Goal: Task Accomplishment & Management: Manage account settings

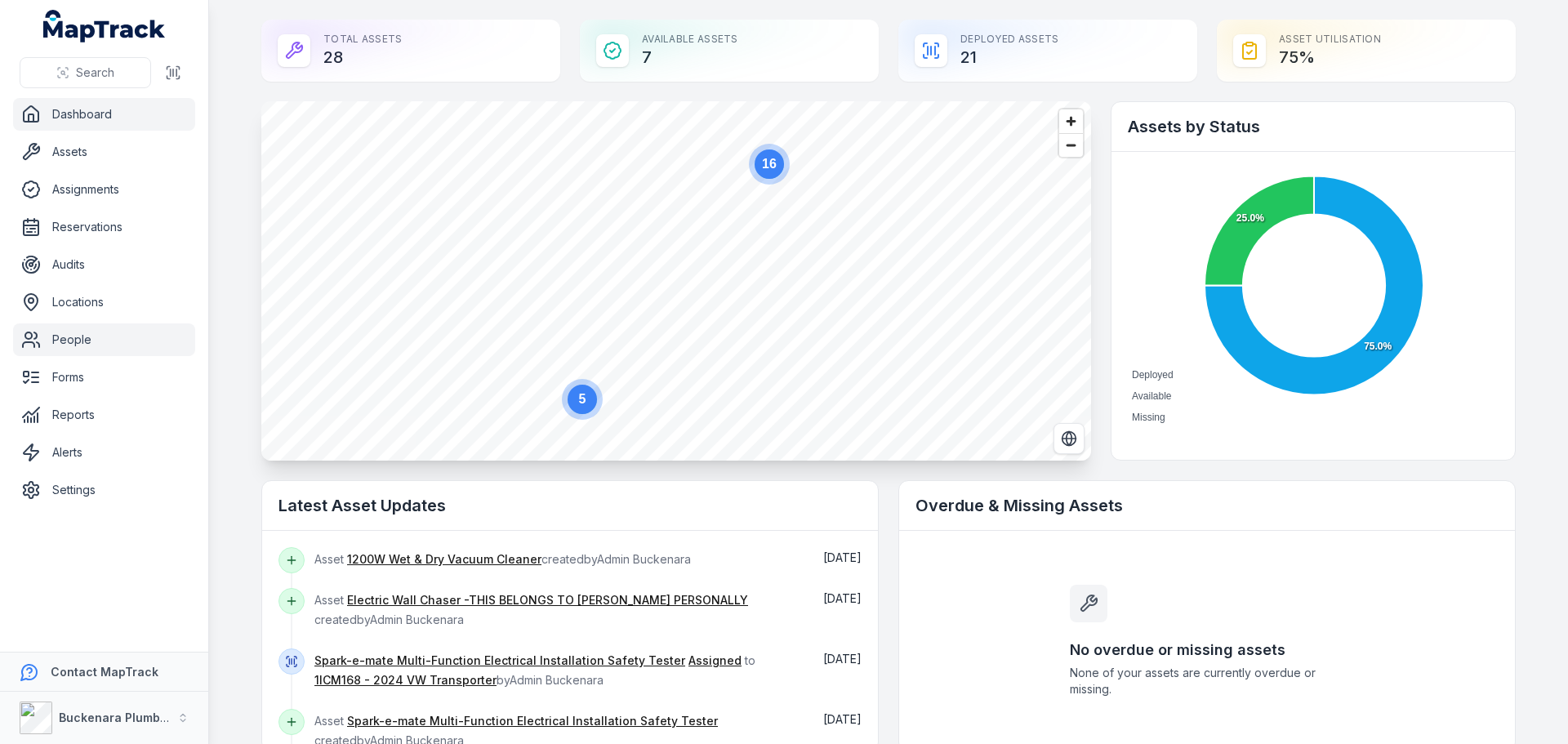
click at [78, 328] on link "People" at bounding box center [103, 339] width 182 height 32
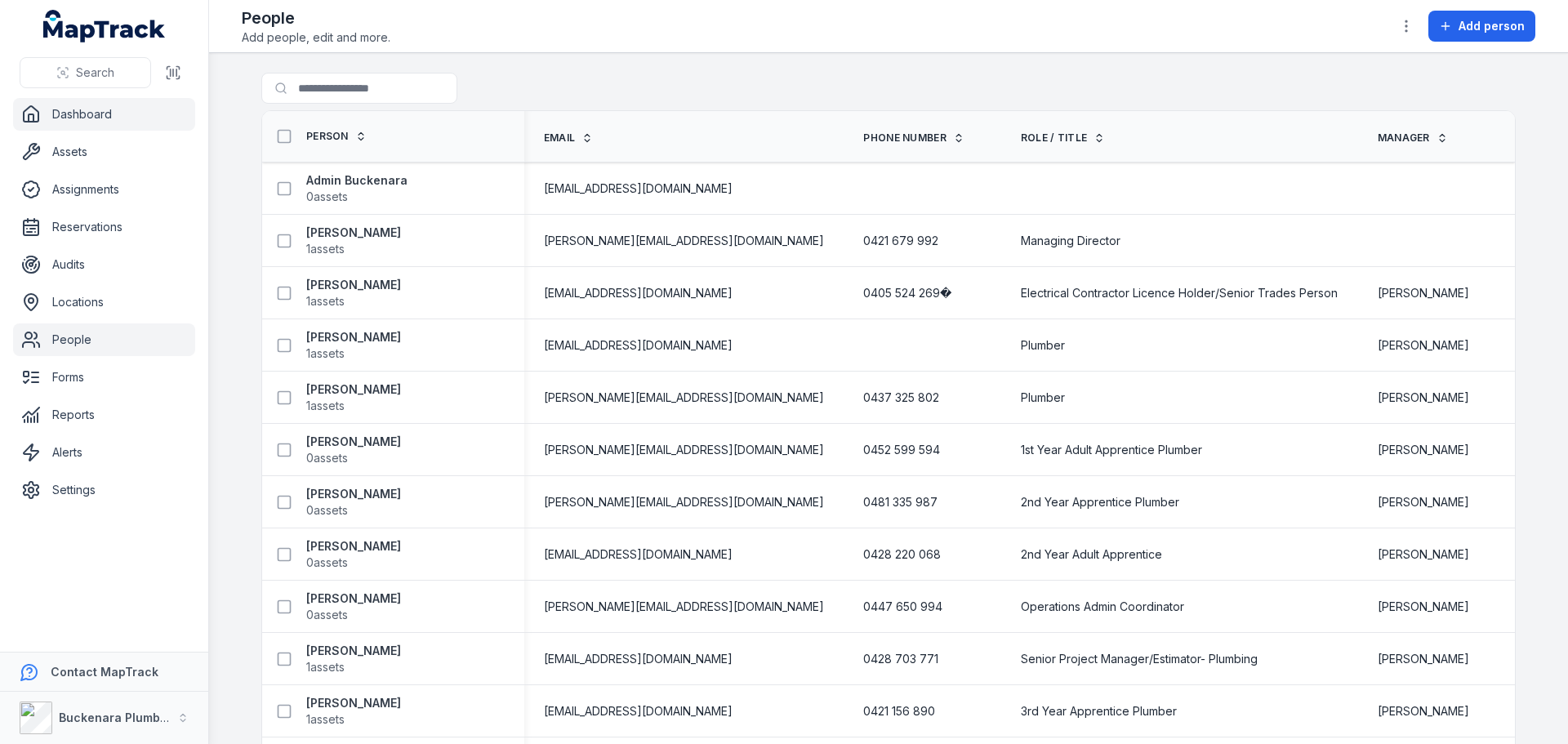
click at [108, 119] on link "Dashboard" at bounding box center [103, 113] width 182 height 32
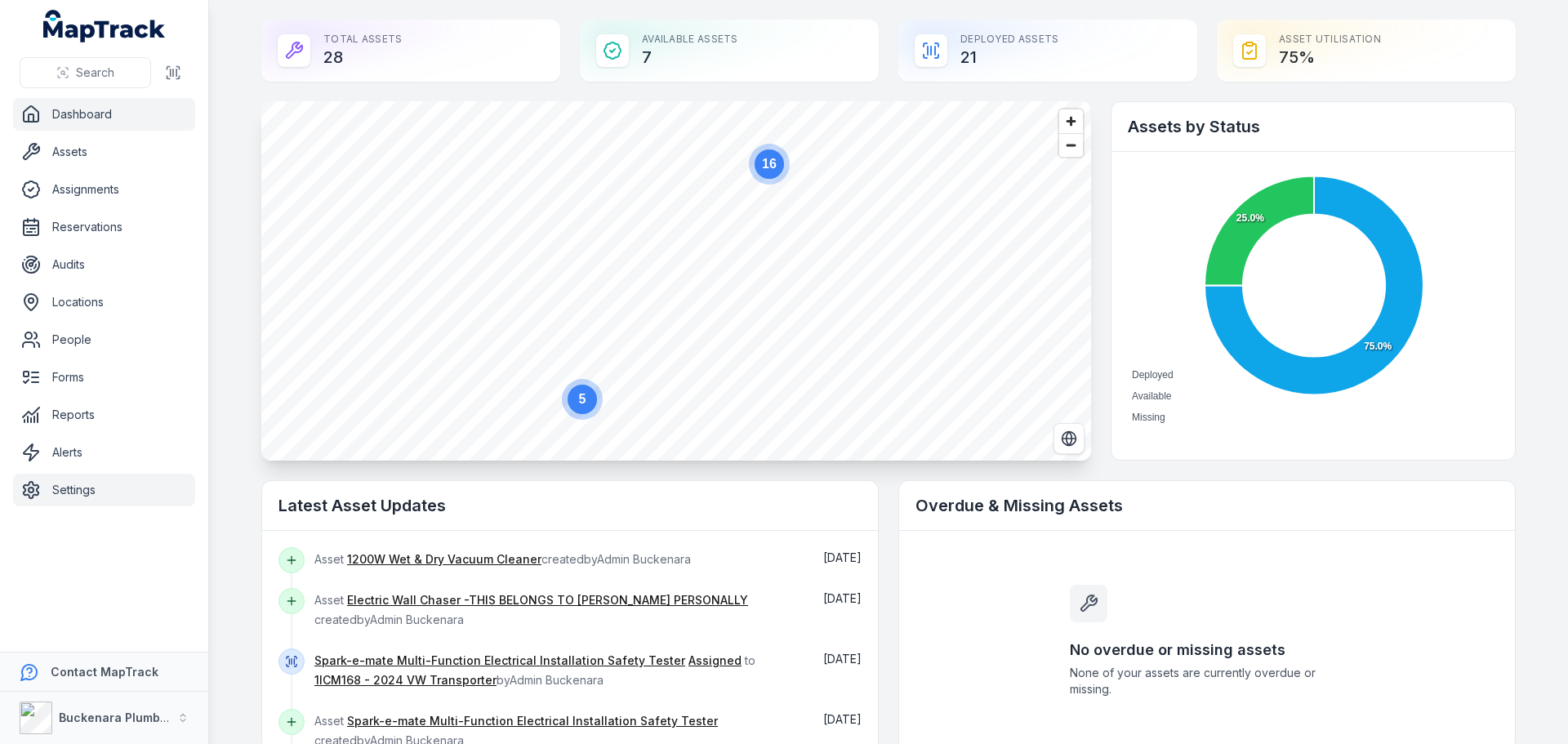
click at [102, 493] on link "Settings" at bounding box center [103, 489] width 182 height 32
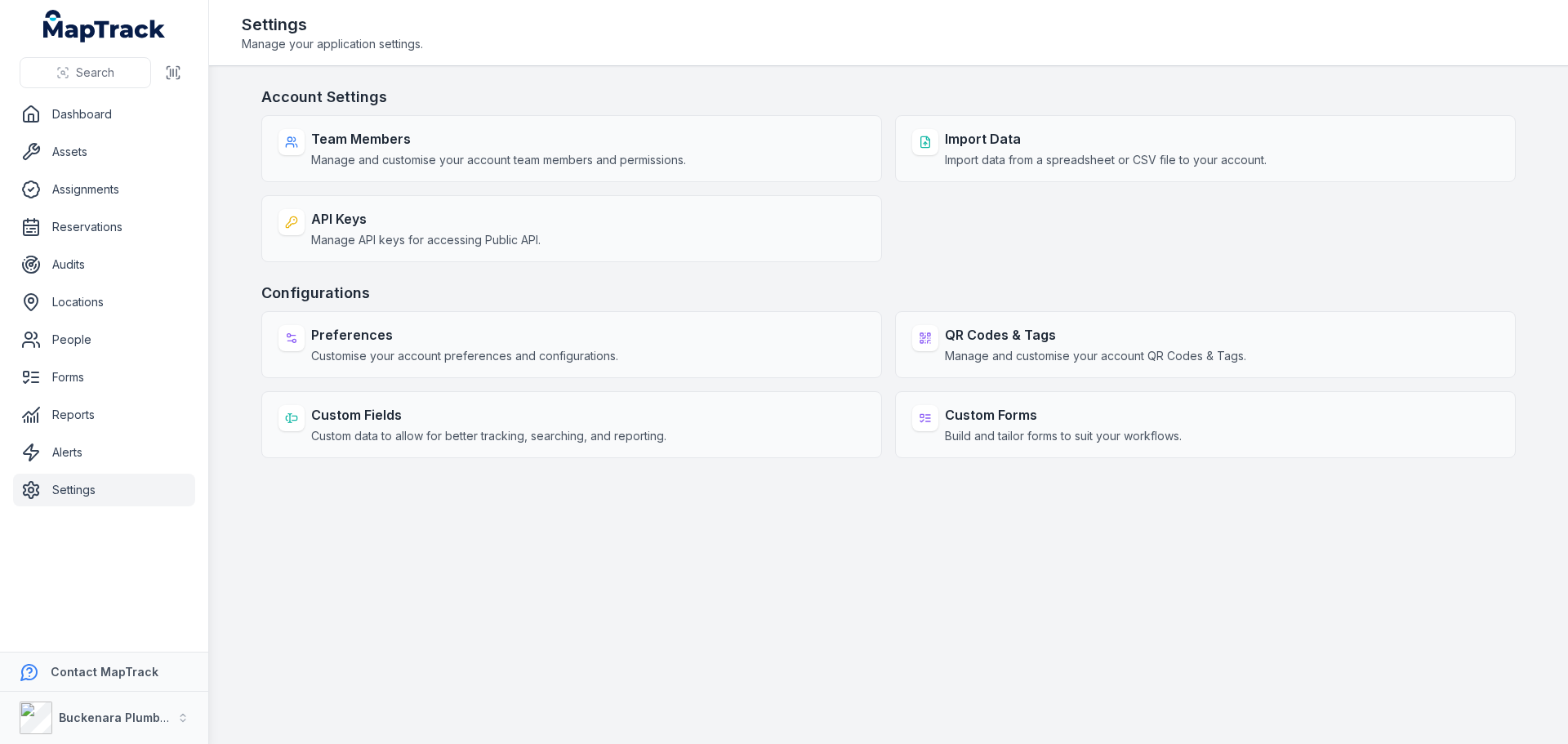
click at [938, 603] on main "Account Settings Team Members Manage and customise your account team members an…" at bounding box center [888, 405] width 1358 height 678
click at [992, 213] on div "Team Members Manage and customise your account team members and permissions. Im…" at bounding box center [888, 188] width 1254 height 147
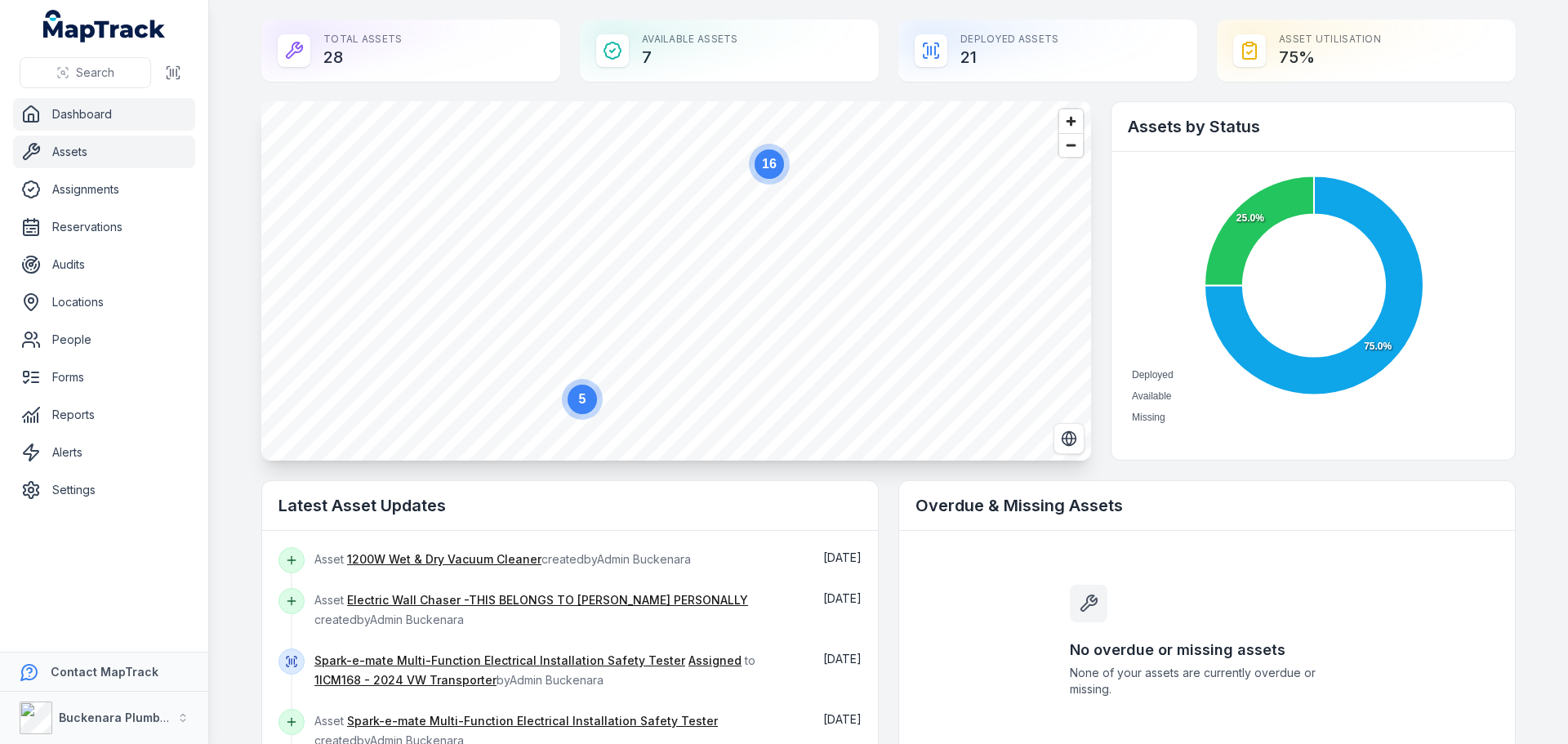
click at [82, 162] on link "Assets" at bounding box center [103, 151] width 182 height 32
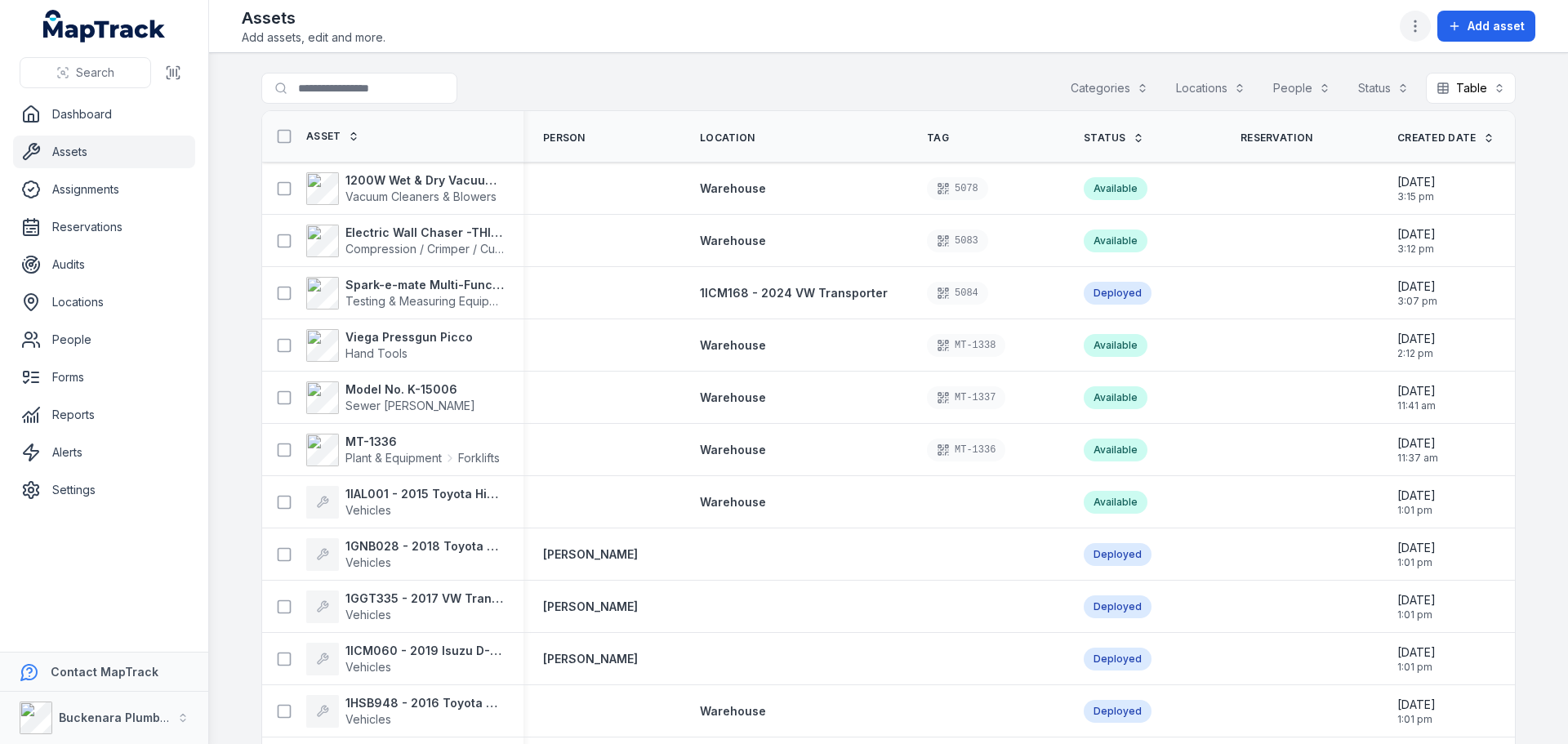
click at [1419, 22] on icon "button" at bounding box center [1415, 25] width 17 height 17
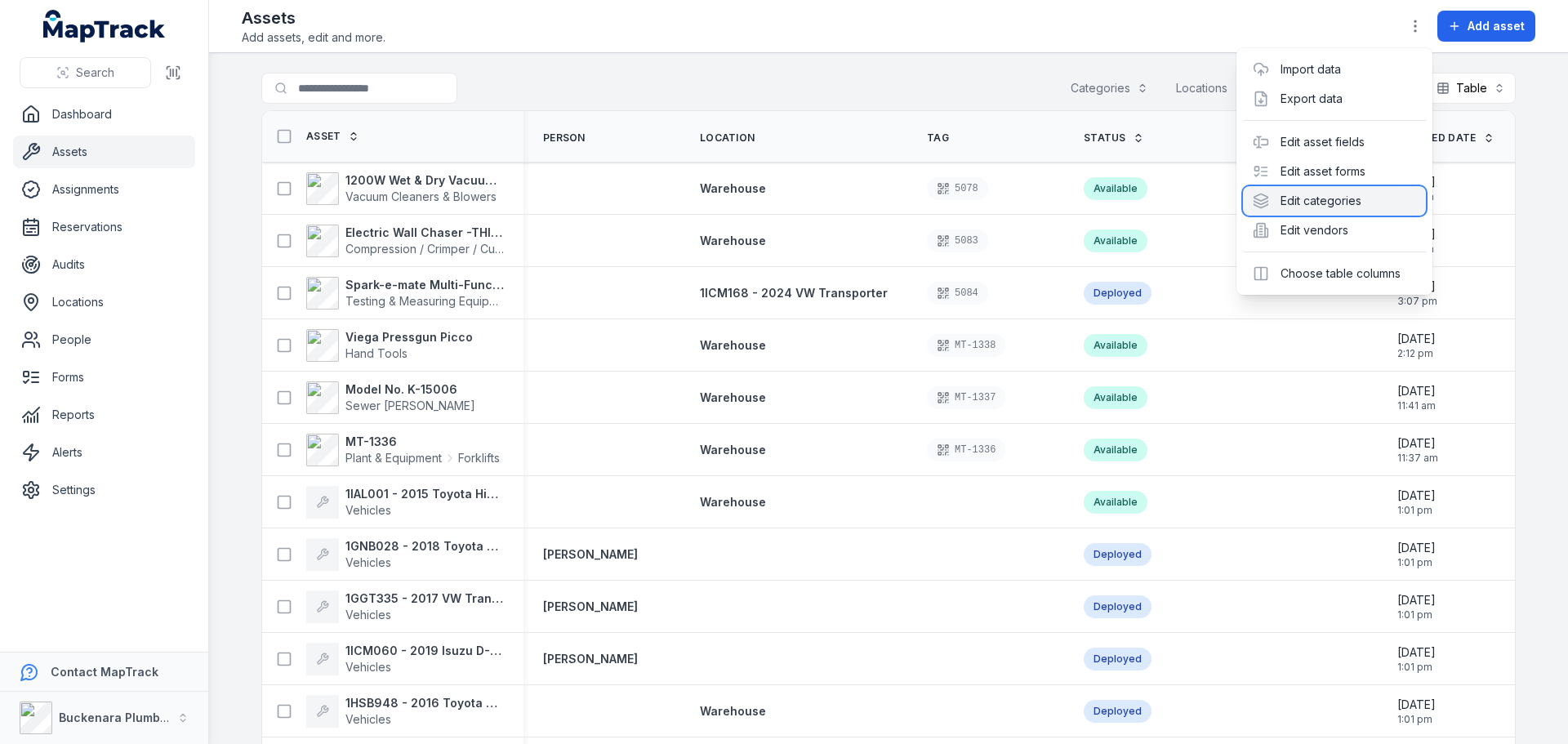
click at [1362, 203] on div "Edit categories" at bounding box center [1333, 201] width 182 height 29
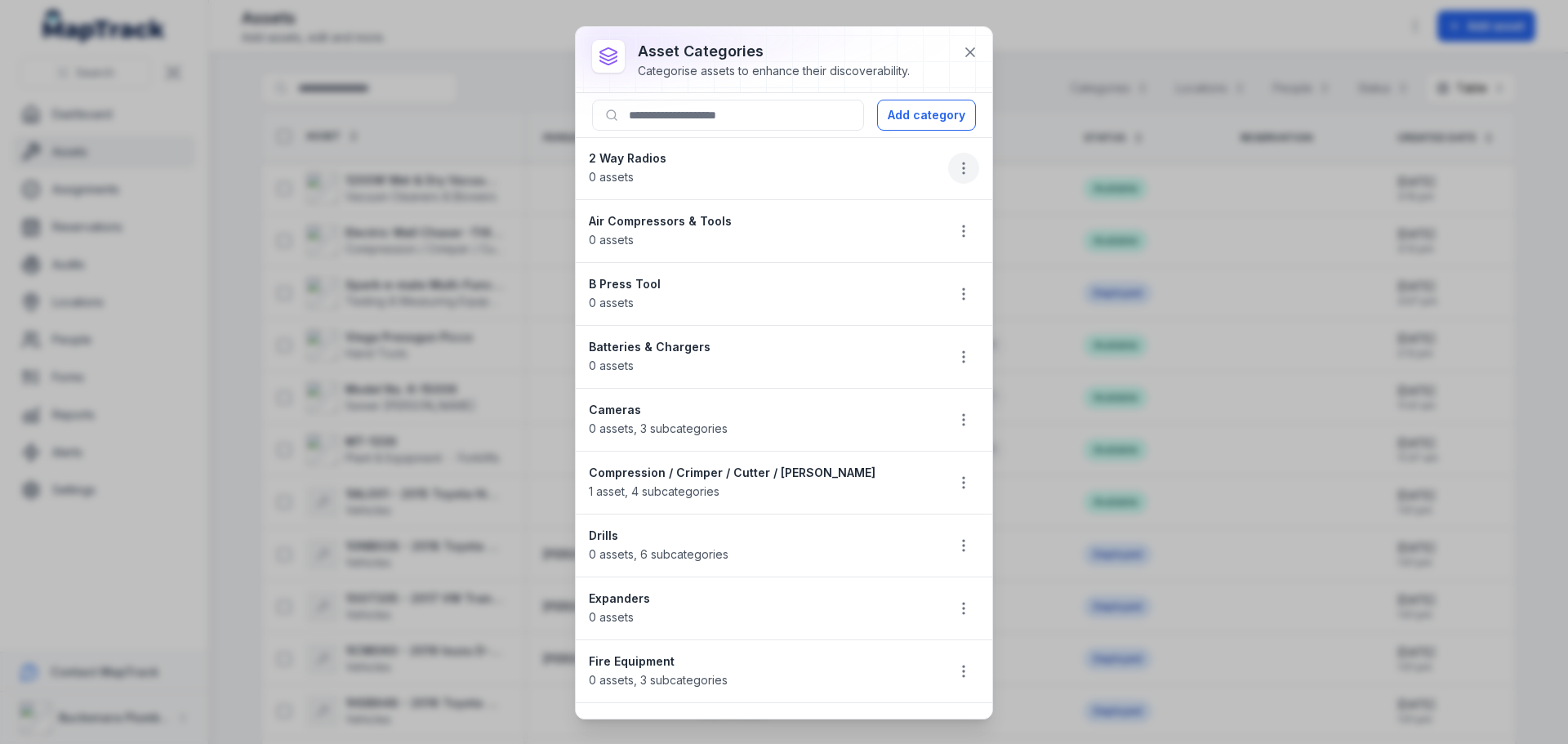
click at [959, 162] on button "button" at bounding box center [963, 168] width 31 height 31
click at [854, 286] on div "Delete" at bounding box center [868, 284] width 182 height 29
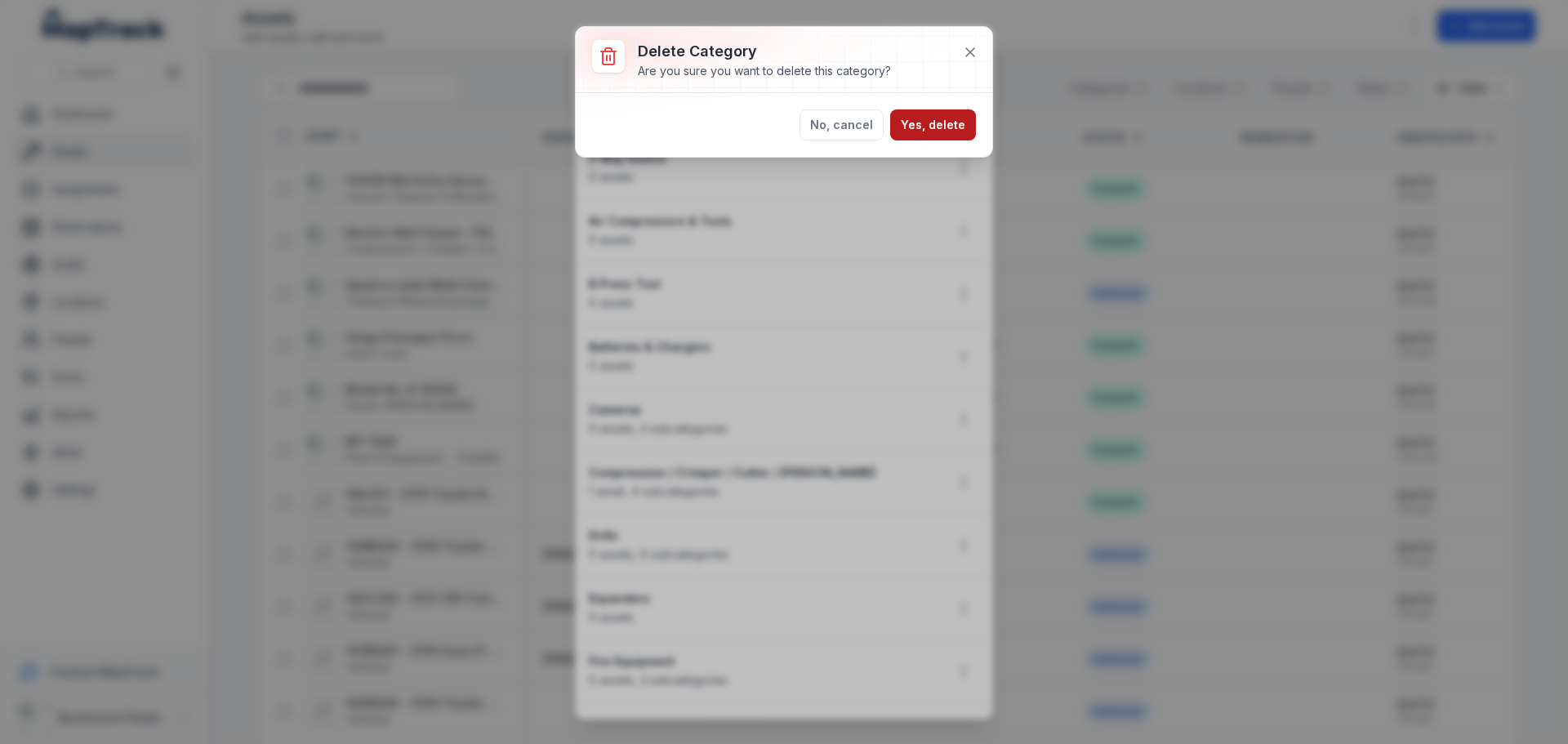
click at [953, 120] on button "Yes, delete" at bounding box center [933, 125] width 86 height 31
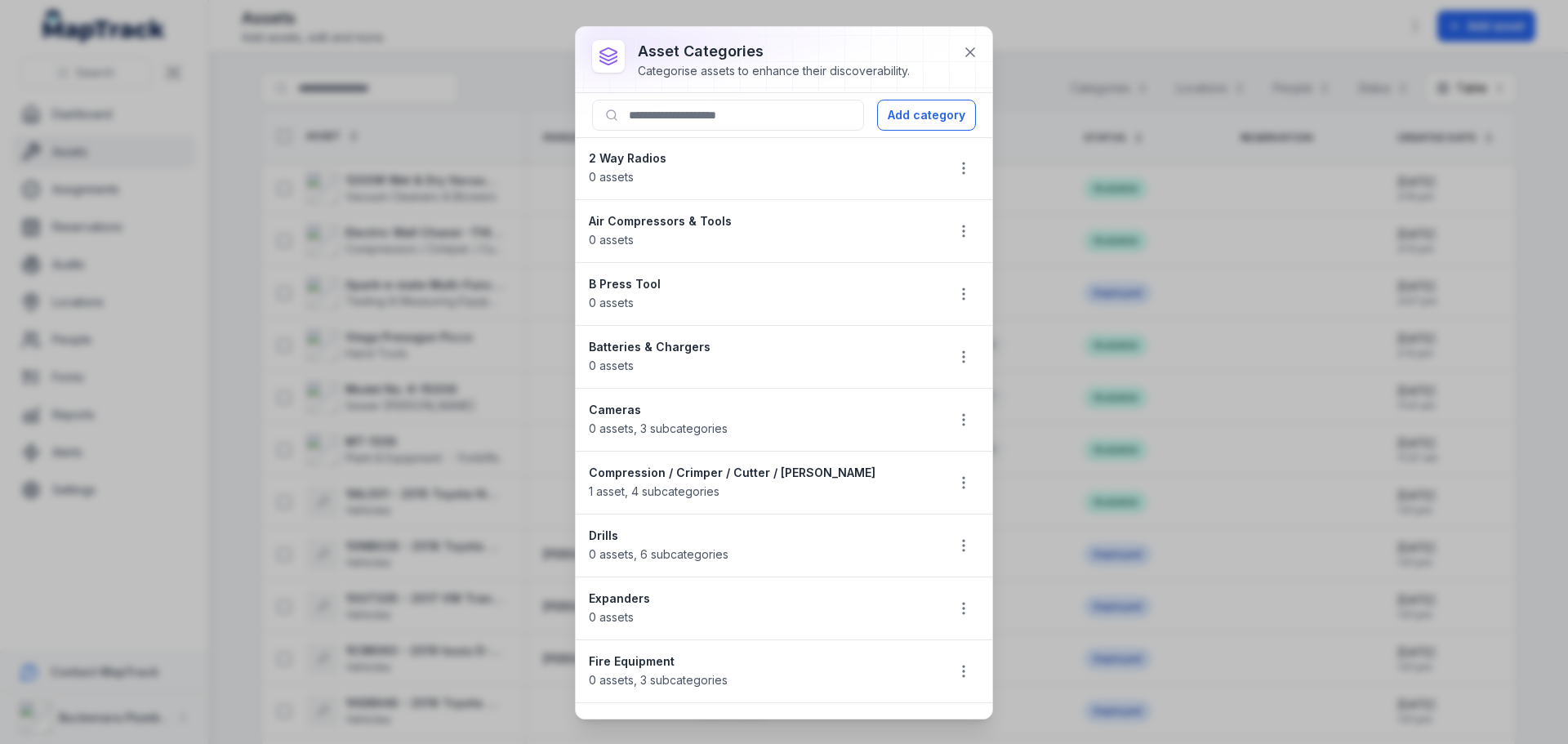
click at [949, 124] on button "Add category" at bounding box center [926, 115] width 99 height 31
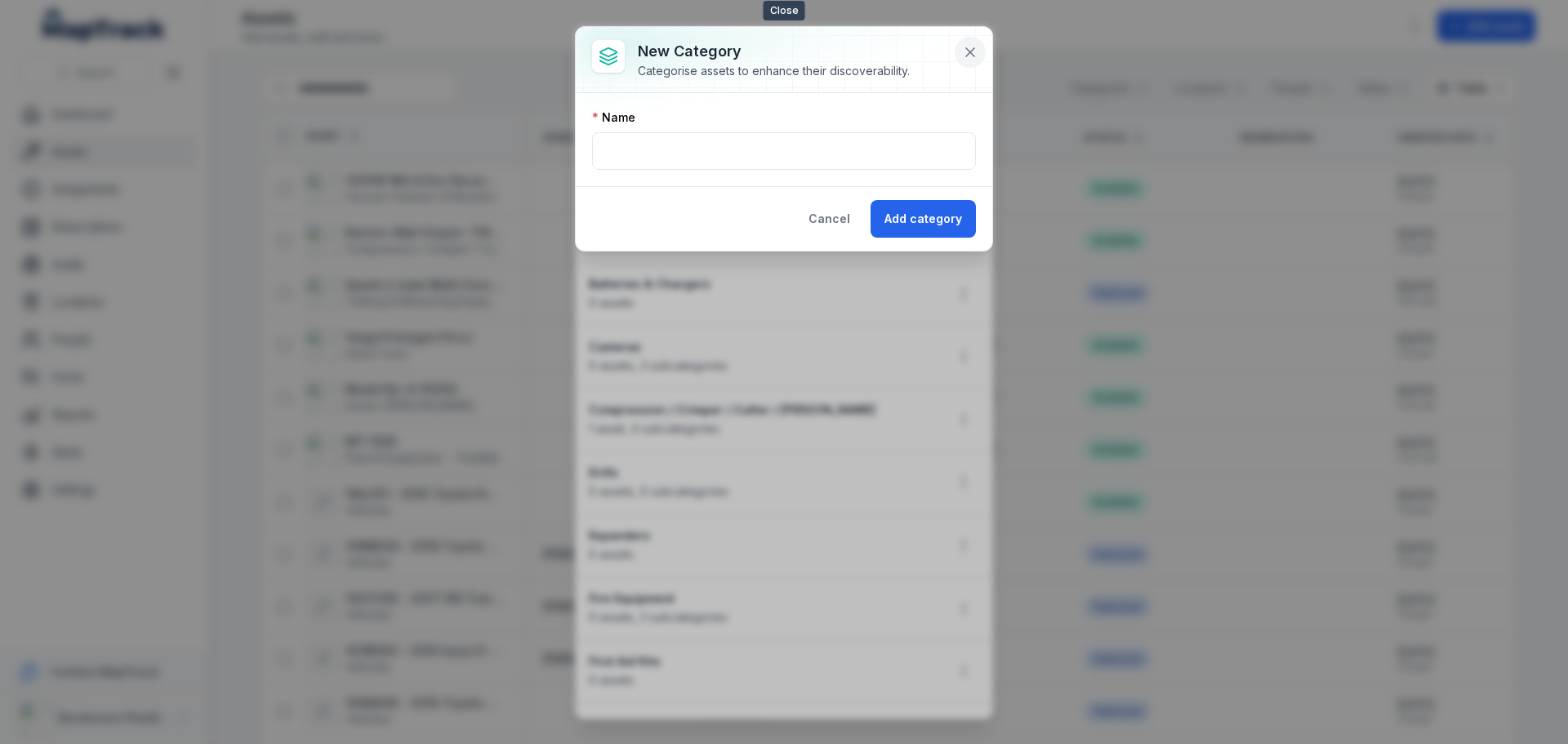
click at [972, 44] on icon at bounding box center [970, 52] width 17 height 17
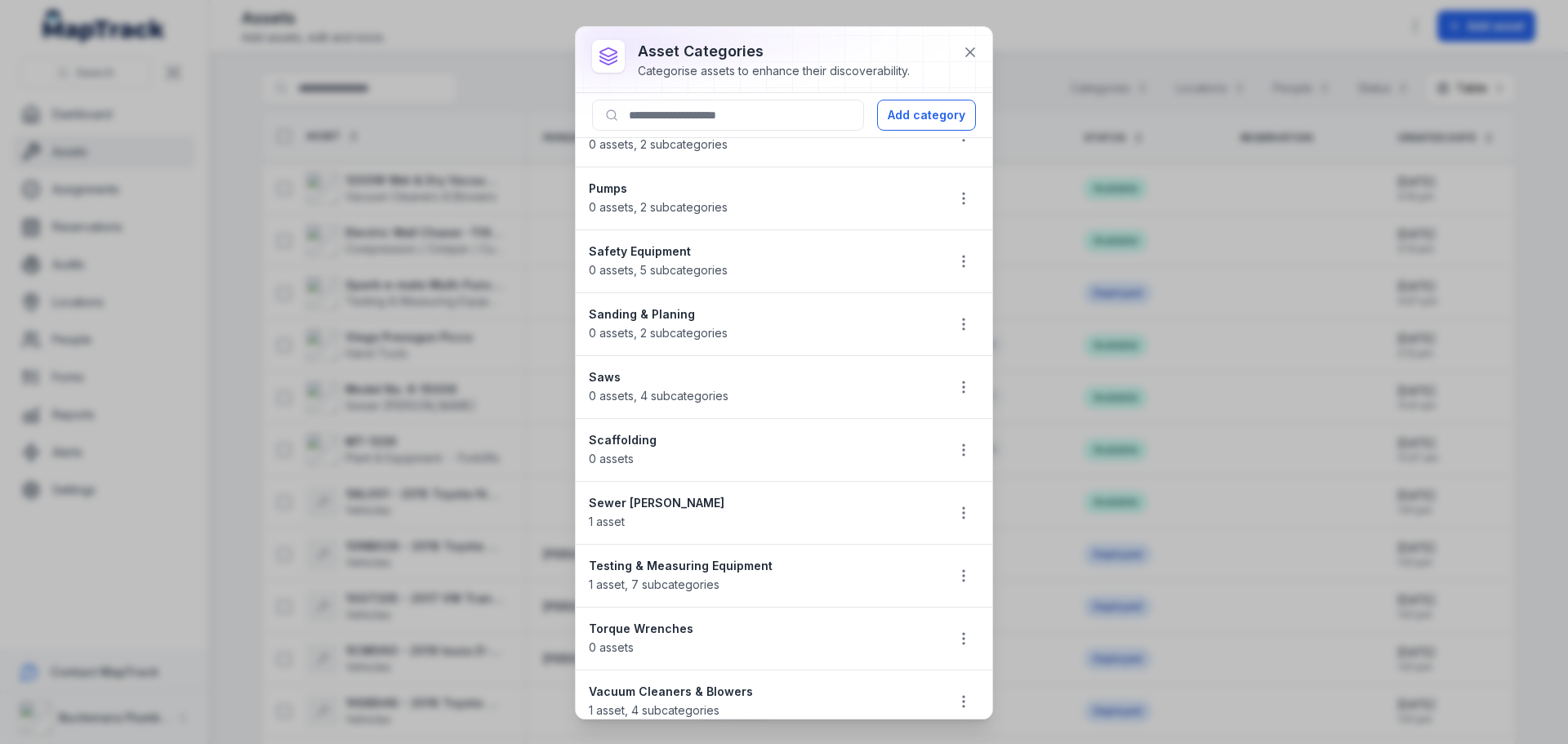
scroll to position [1682, 0]
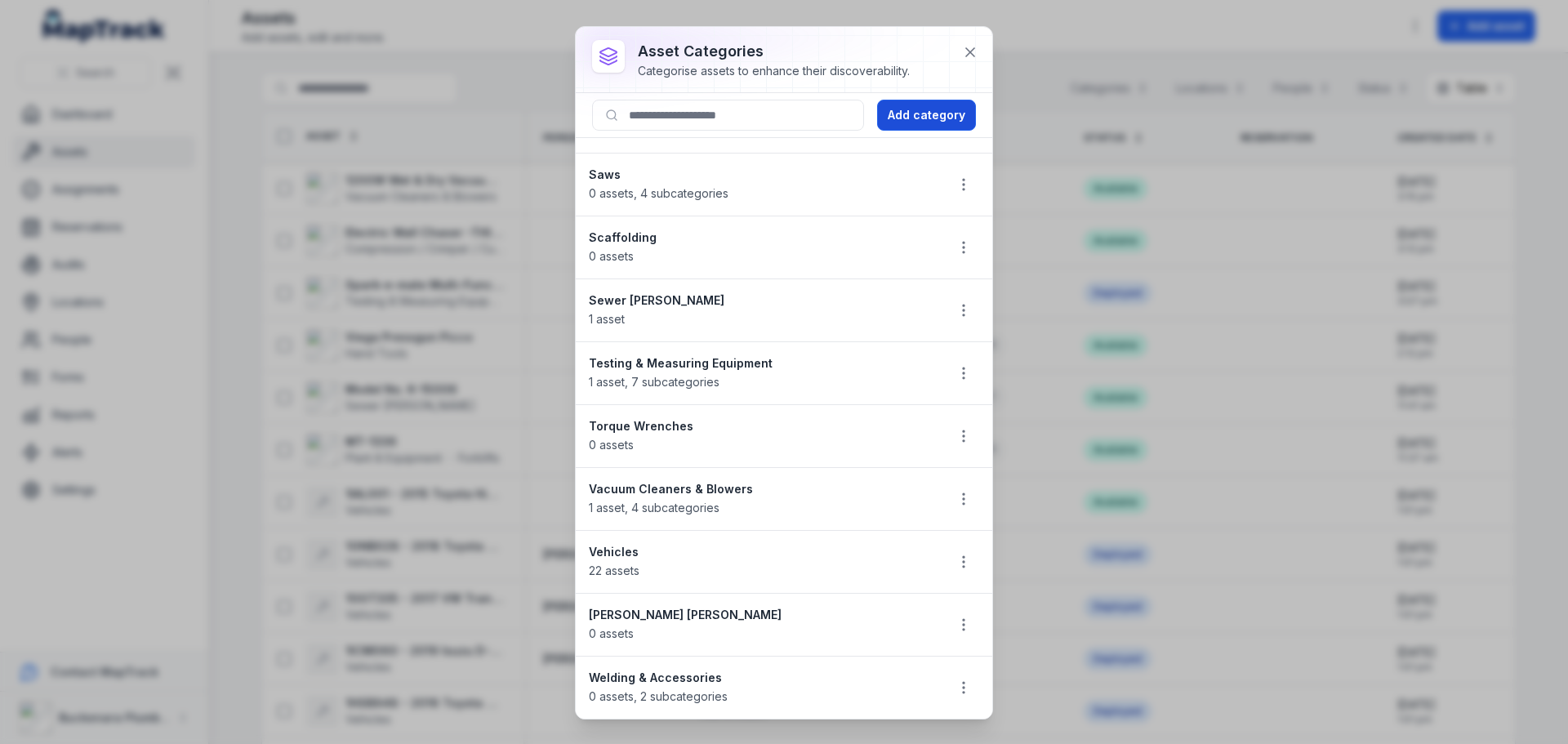
click at [933, 112] on button "Add category" at bounding box center [926, 115] width 99 height 31
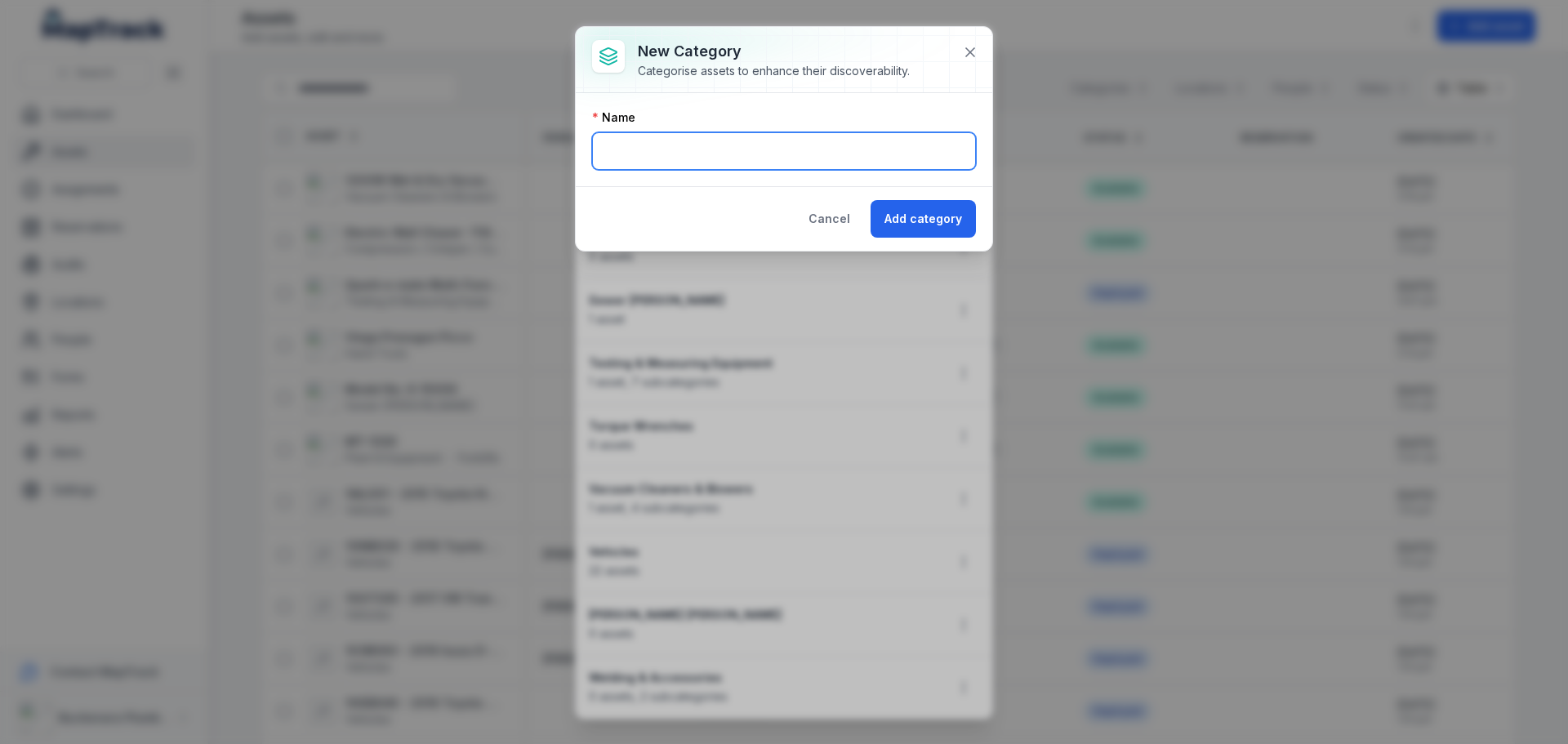
click at [739, 144] on input "text" at bounding box center [784, 151] width 383 height 37
drag, startPoint x: 674, startPoint y: 147, endPoint x: 309, endPoint y: 165, distance: 365.4
click at [312, 167] on div "New category Categorise assets to enhance their discoverability. Name ******* C…" at bounding box center [784, 372] width 1568 height 744
type input "****"
click at [870, 200] on button "Add category" at bounding box center [923, 219] width 105 height 37
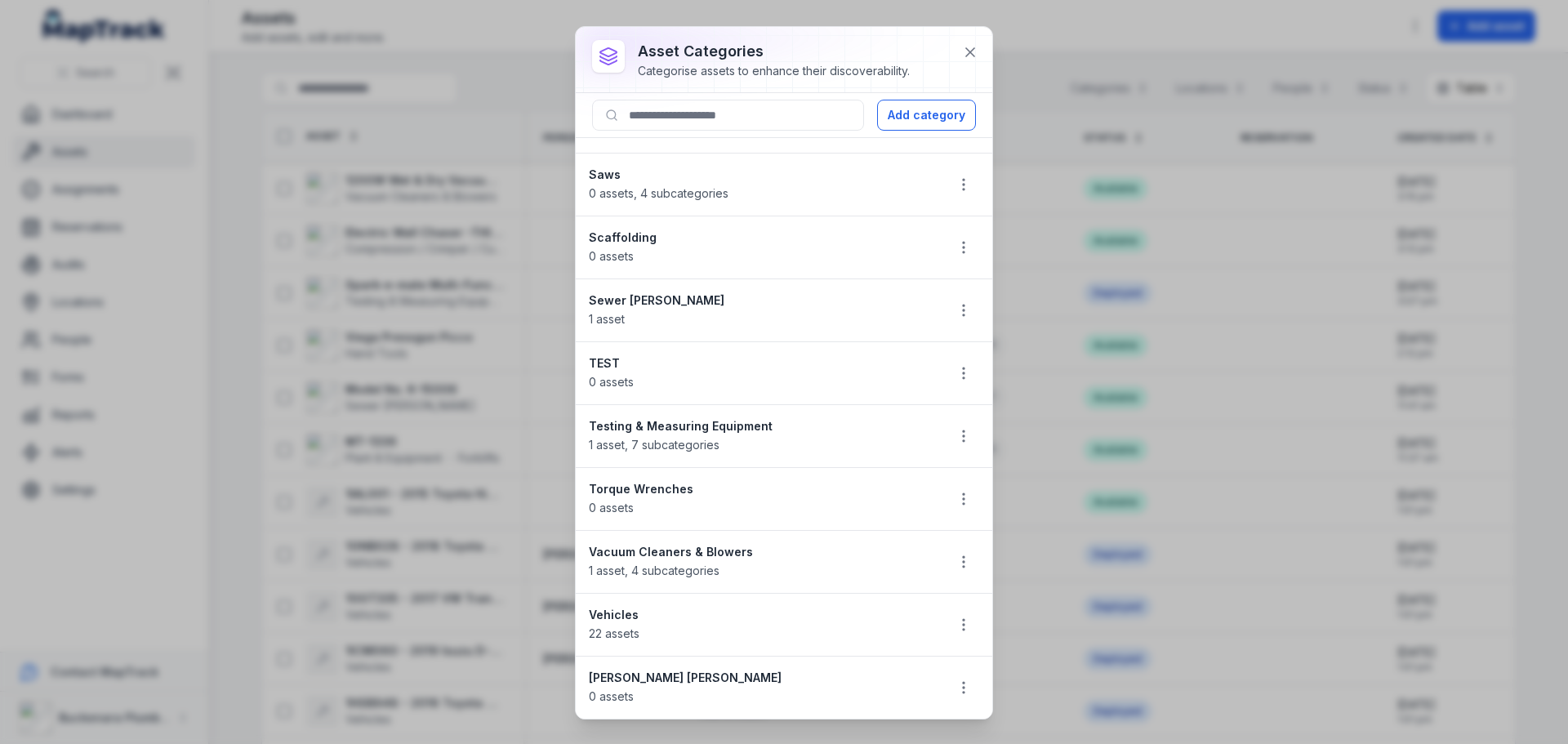
scroll to position [1745, 0]
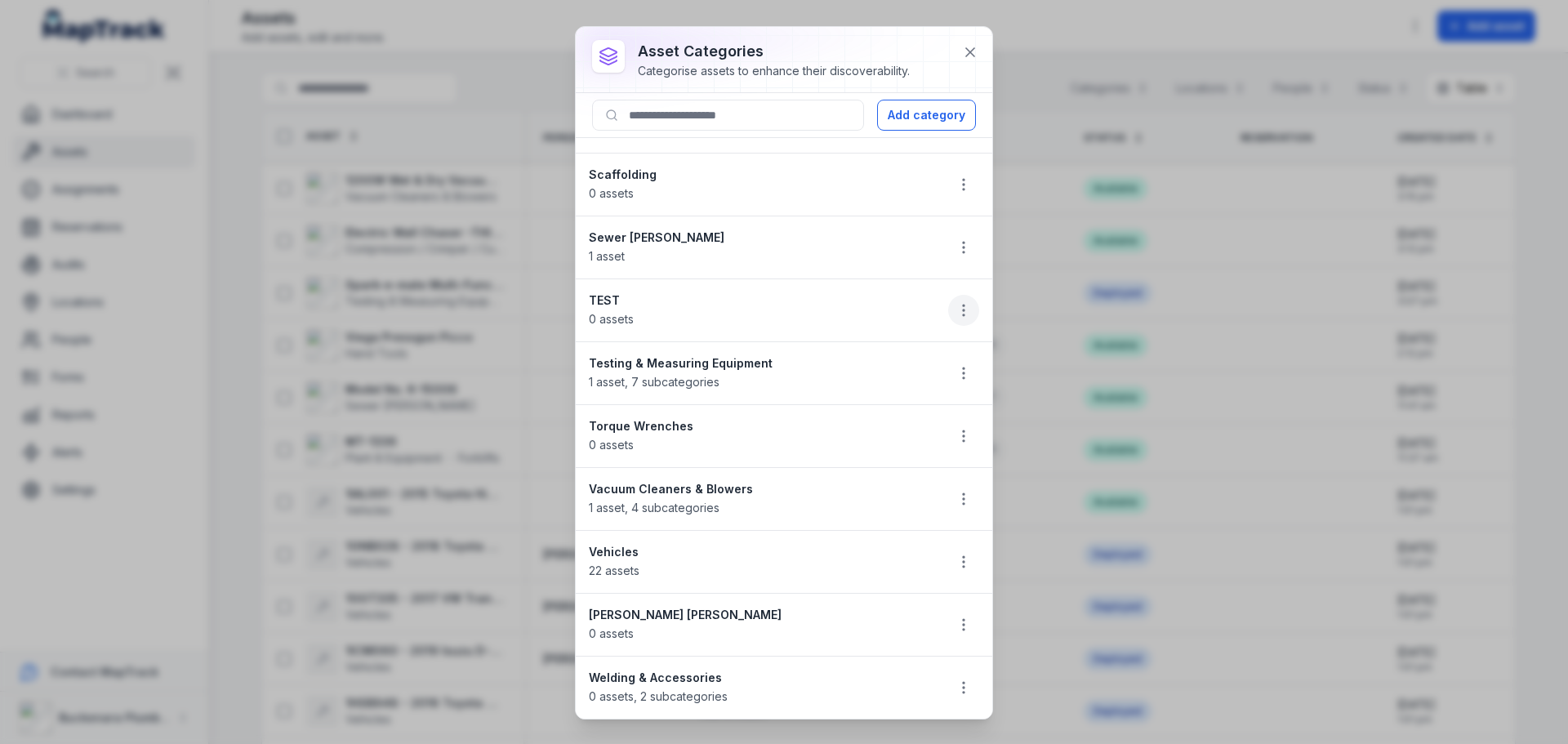
click at [955, 310] on icon "button" at bounding box center [963, 310] width 17 height 17
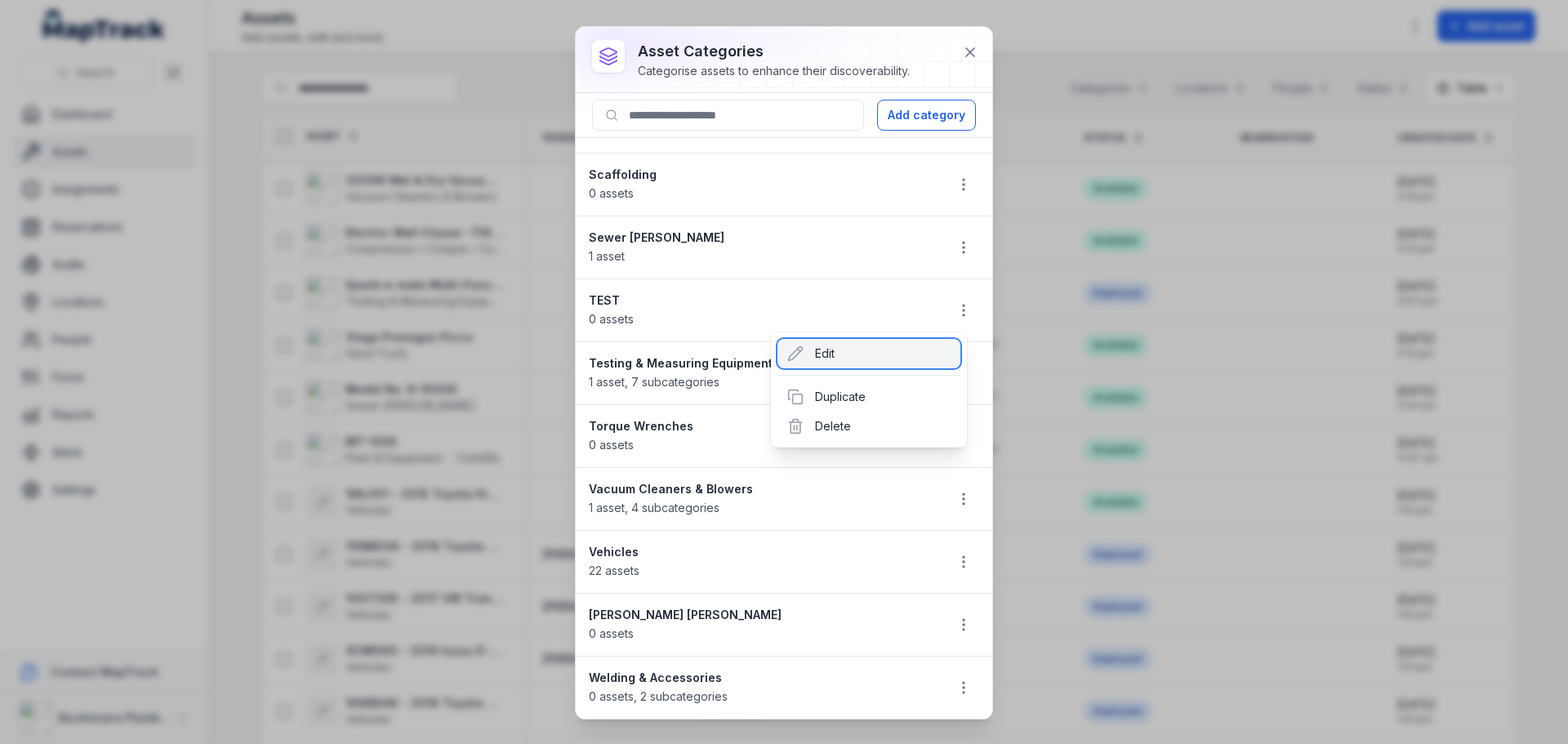
click at [851, 361] on div "Edit" at bounding box center [868, 353] width 182 height 29
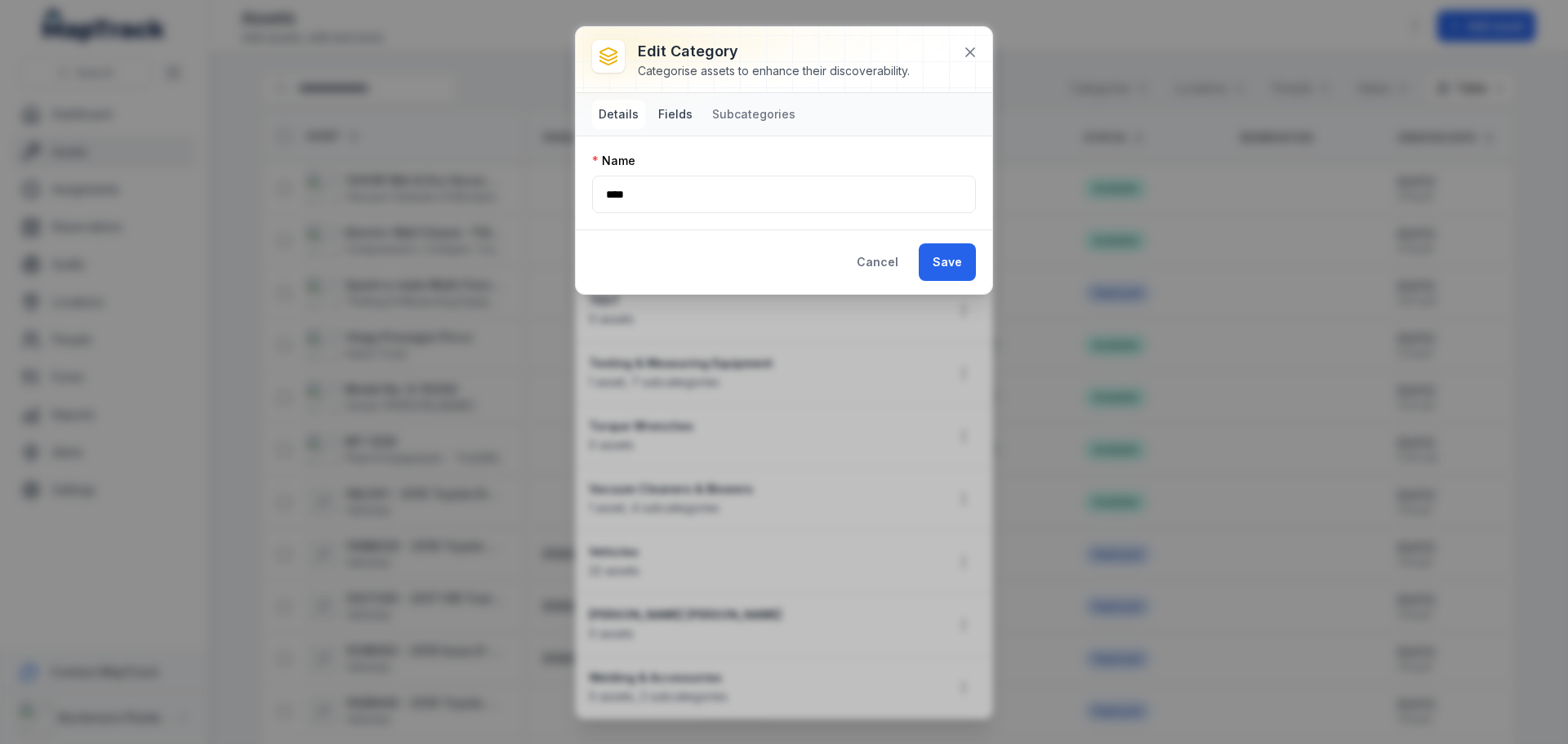
click at [652, 105] on button "Fields" at bounding box center [675, 114] width 48 height 29
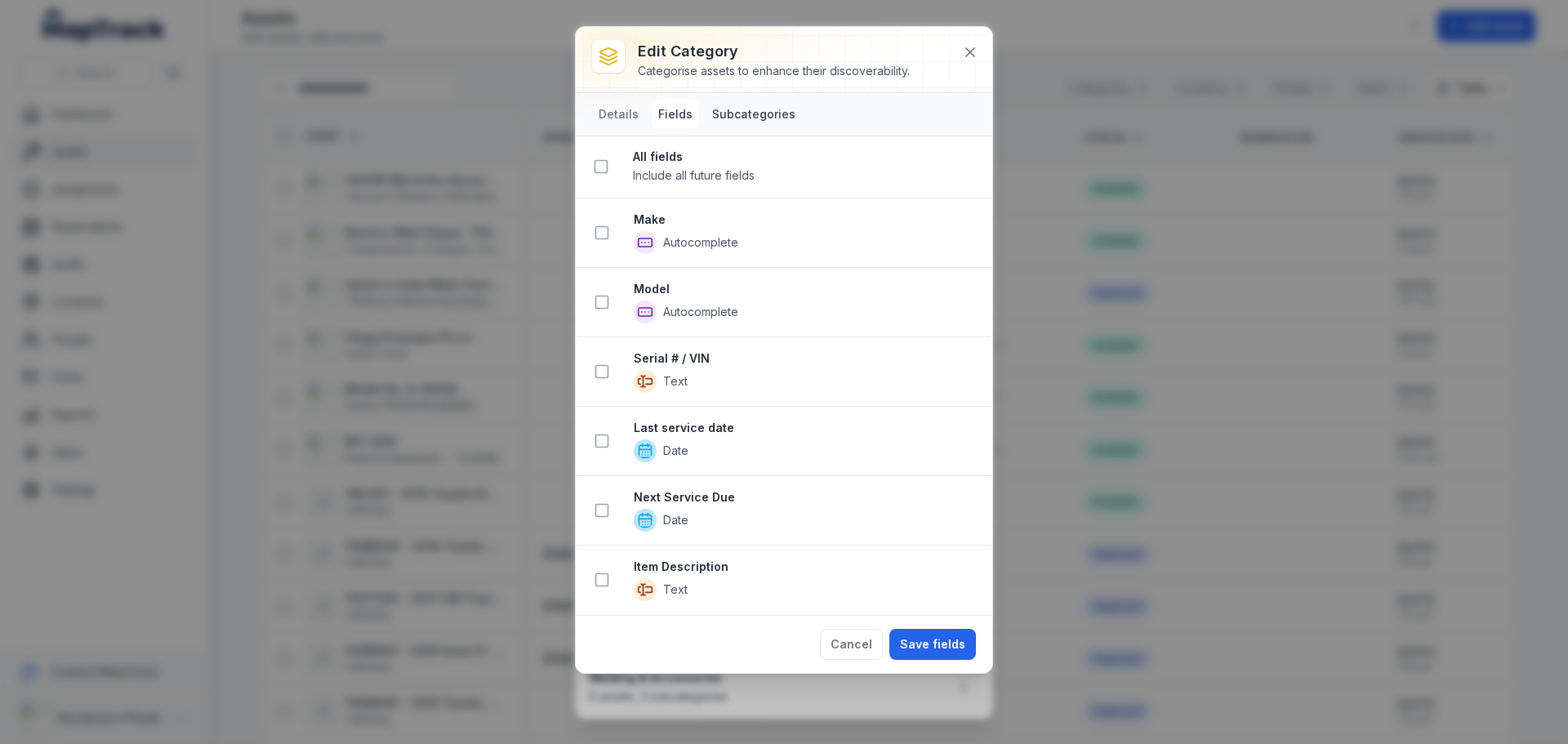
click at [746, 115] on button "Subcategories" at bounding box center [753, 114] width 97 height 29
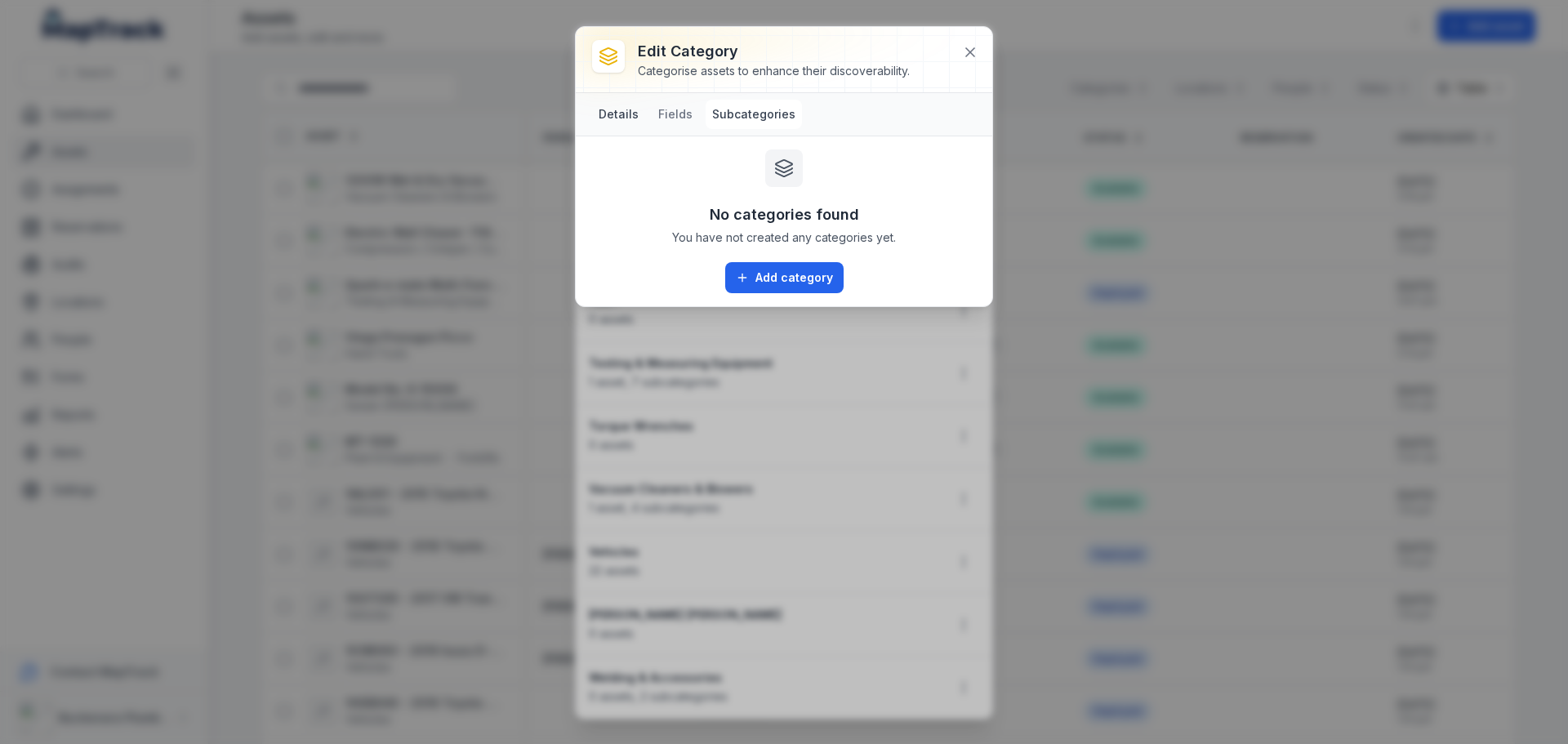
click at [626, 118] on button "Details" at bounding box center [619, 114] width 53 height 29
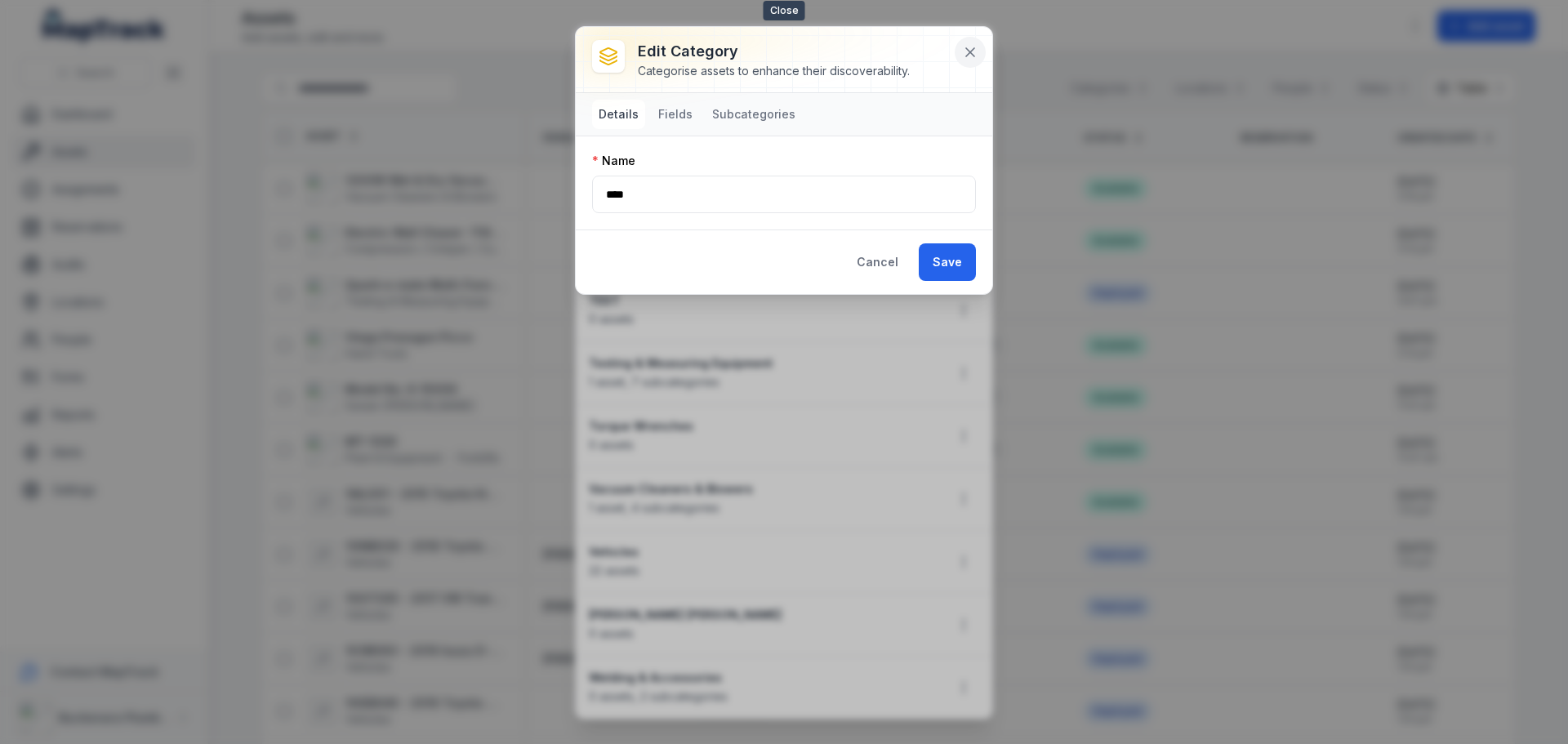
click at [978, 54] on button at bounding box center [970, 53] width 31 height 31
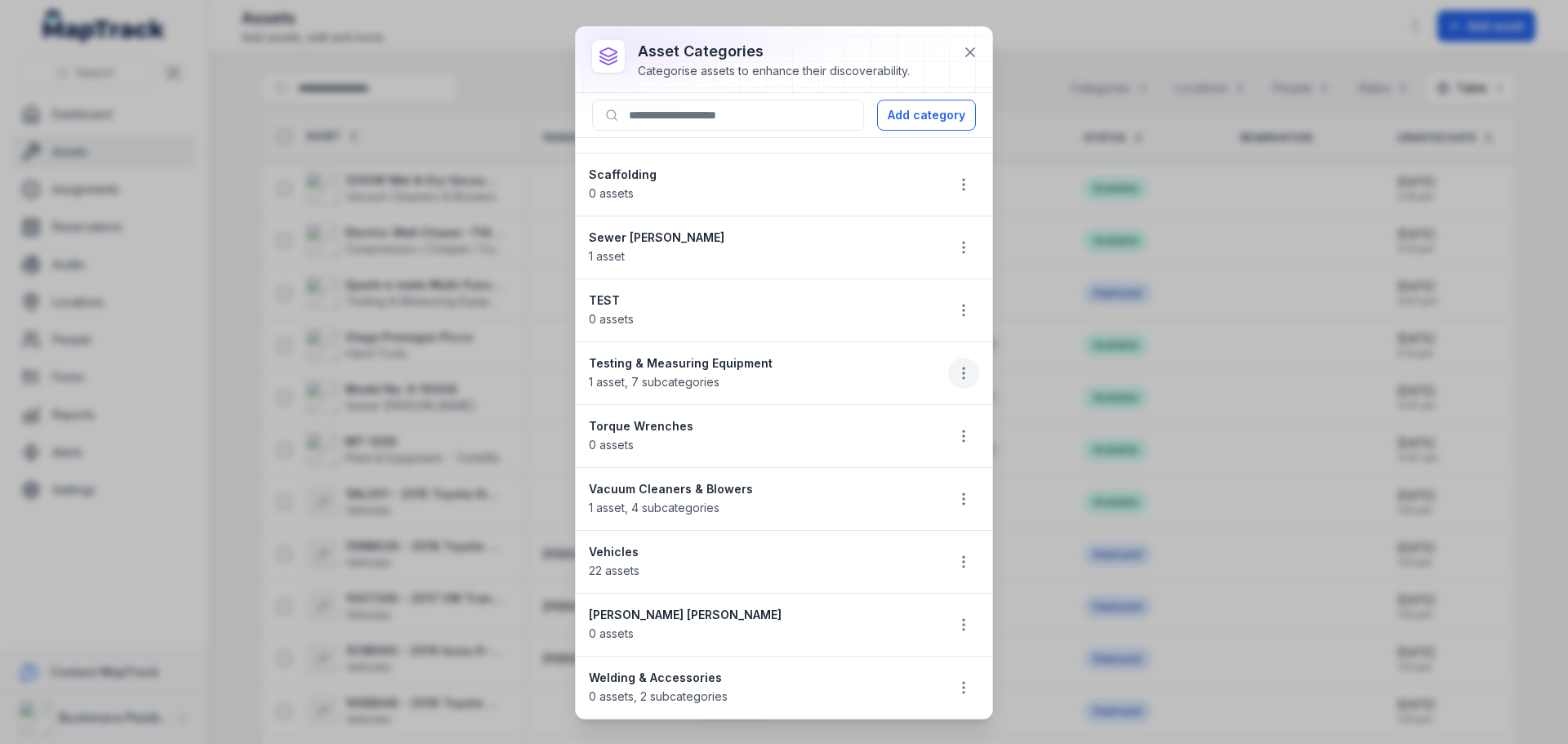
click at [960, 382] on button "button" at bounding box center [963, 373] width 31 height 31
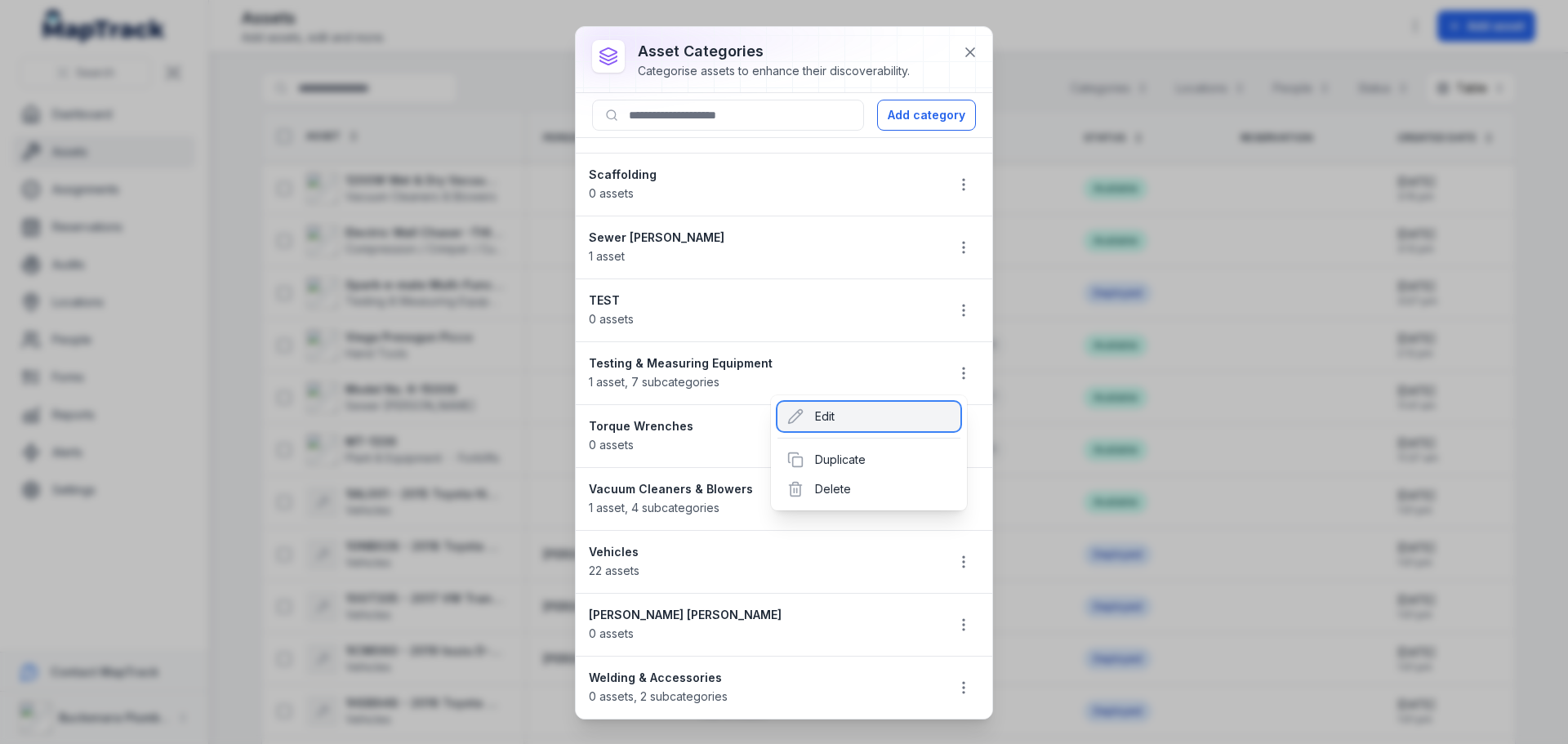
click at [891, 424] on div "Edit" at bounding box center [868, 417] width 182 height 29
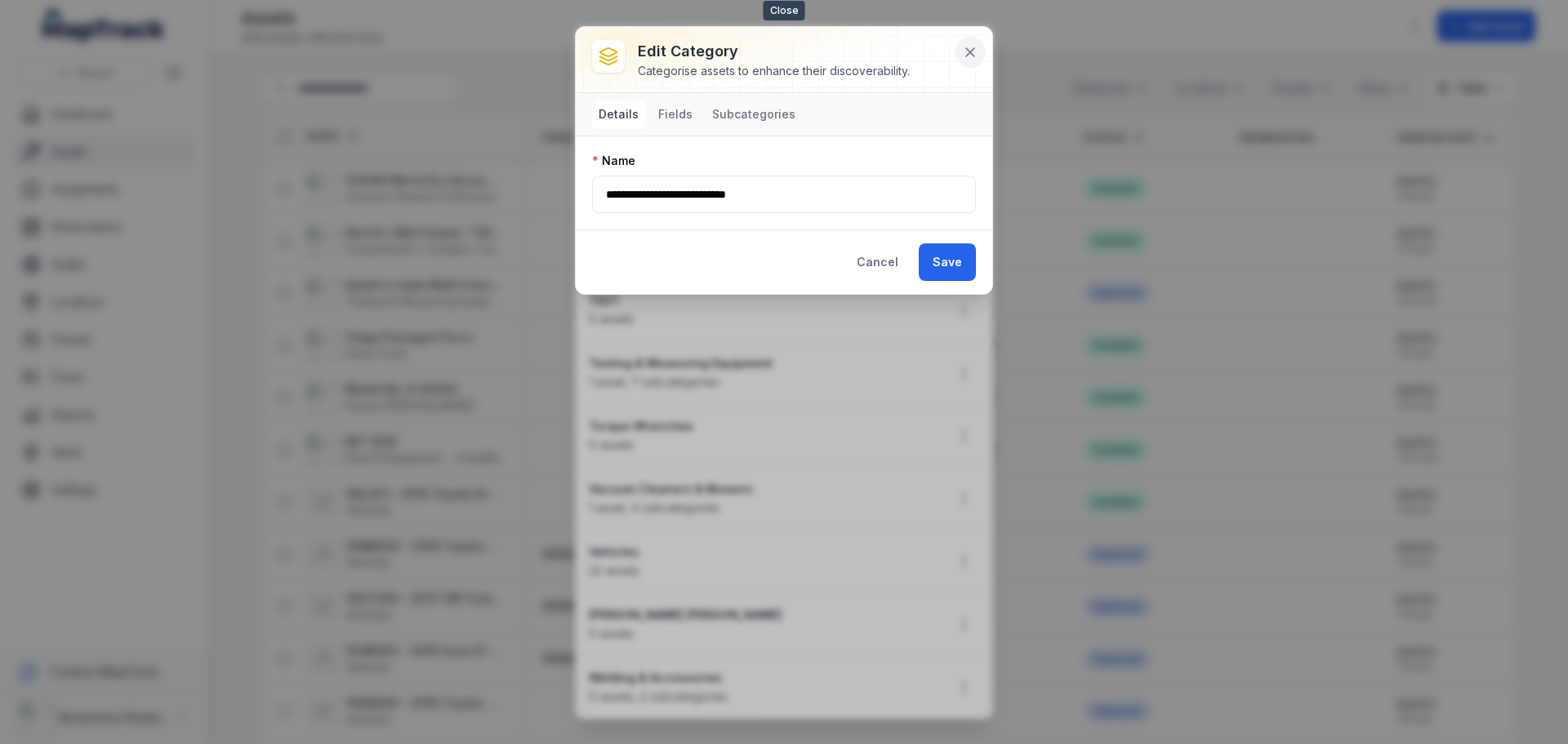
click at [977, 57] on icon at bounding box center [970, 52] width 17 height 17
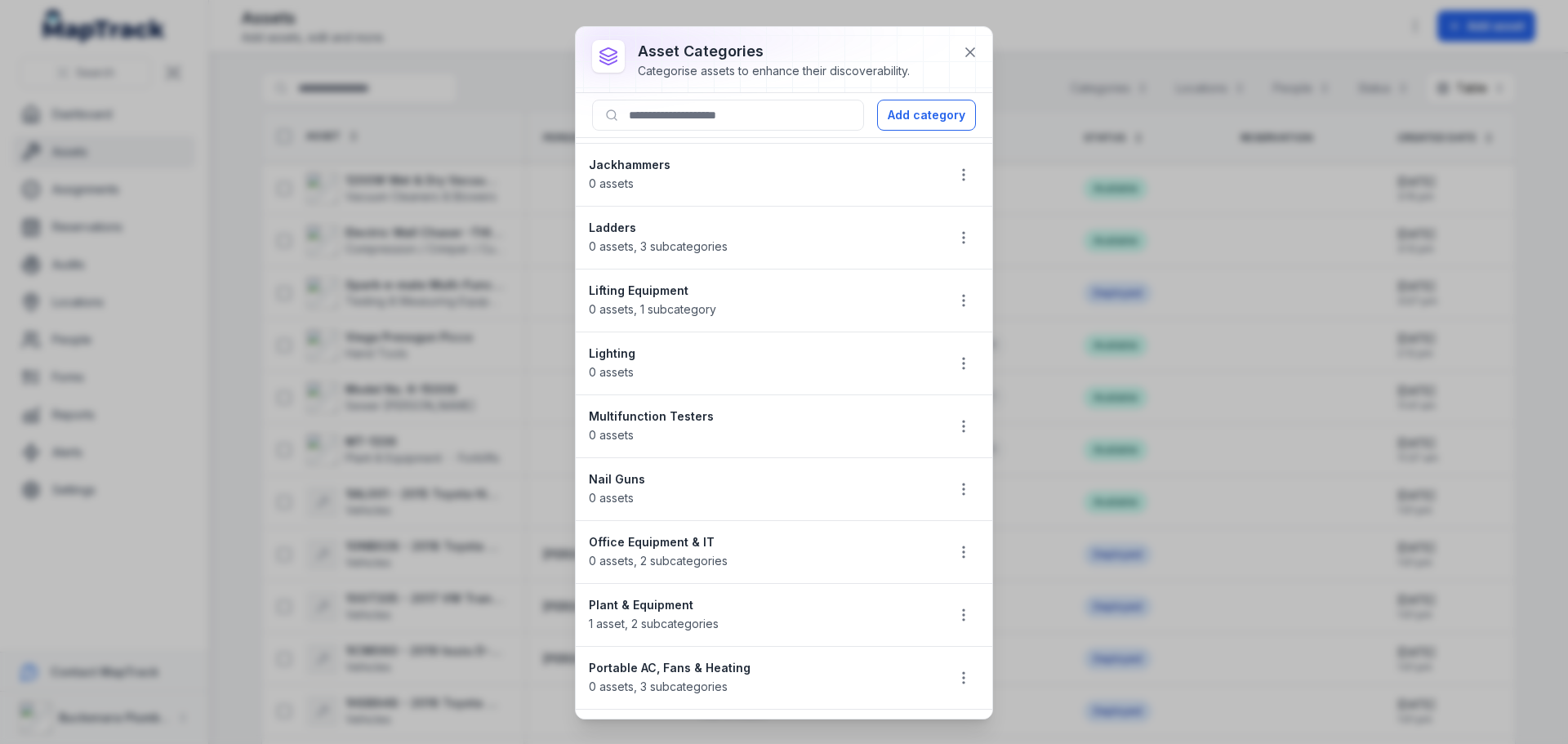
scroll to position [898, 0]
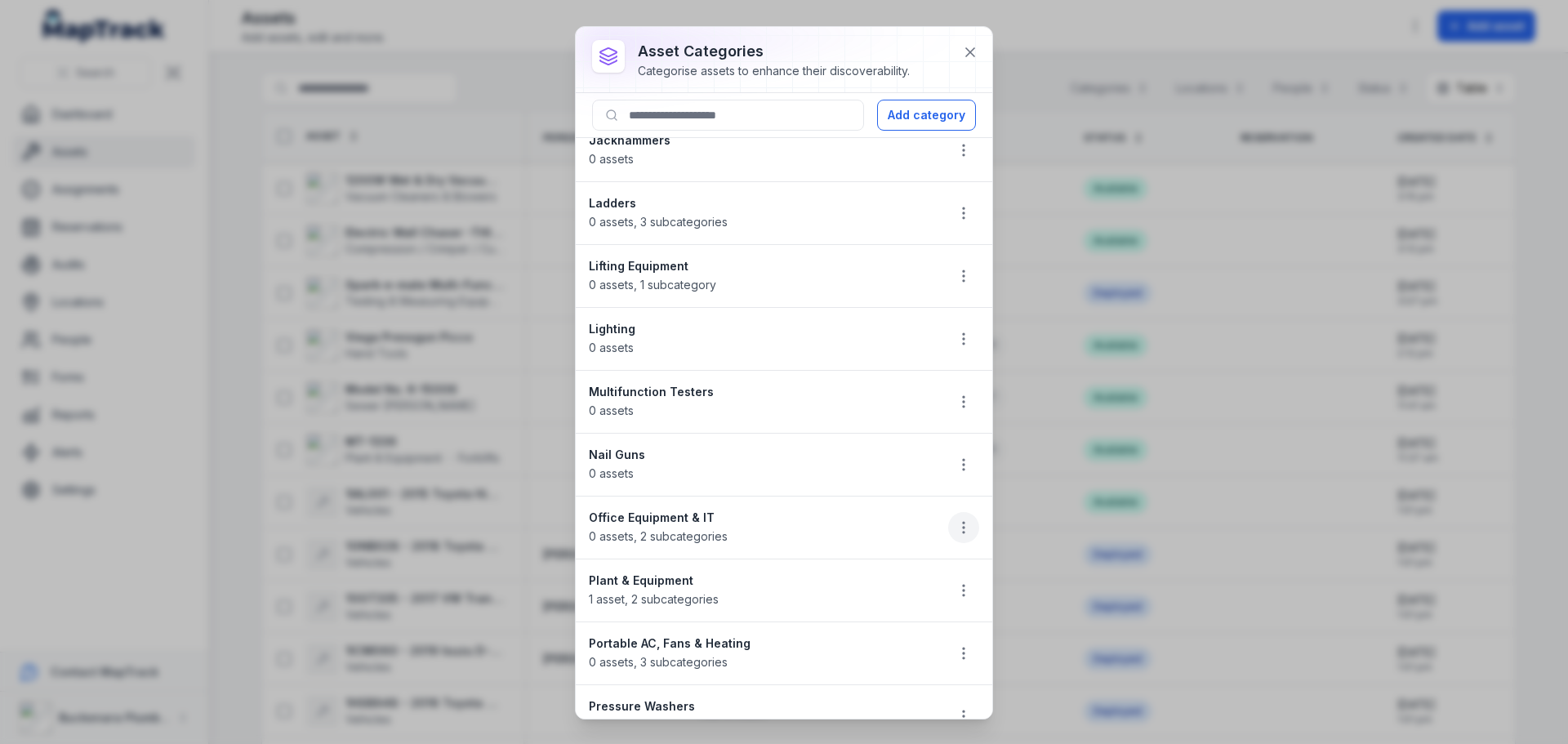
click at [955, 523] on icon "button" at bounding box center [963, 527] width 17 height 17
click at [830, 519] on li "Office Equipment & IT 0 assets , 2 subcategories" at bounding box center [784, 527] width 417 height 63
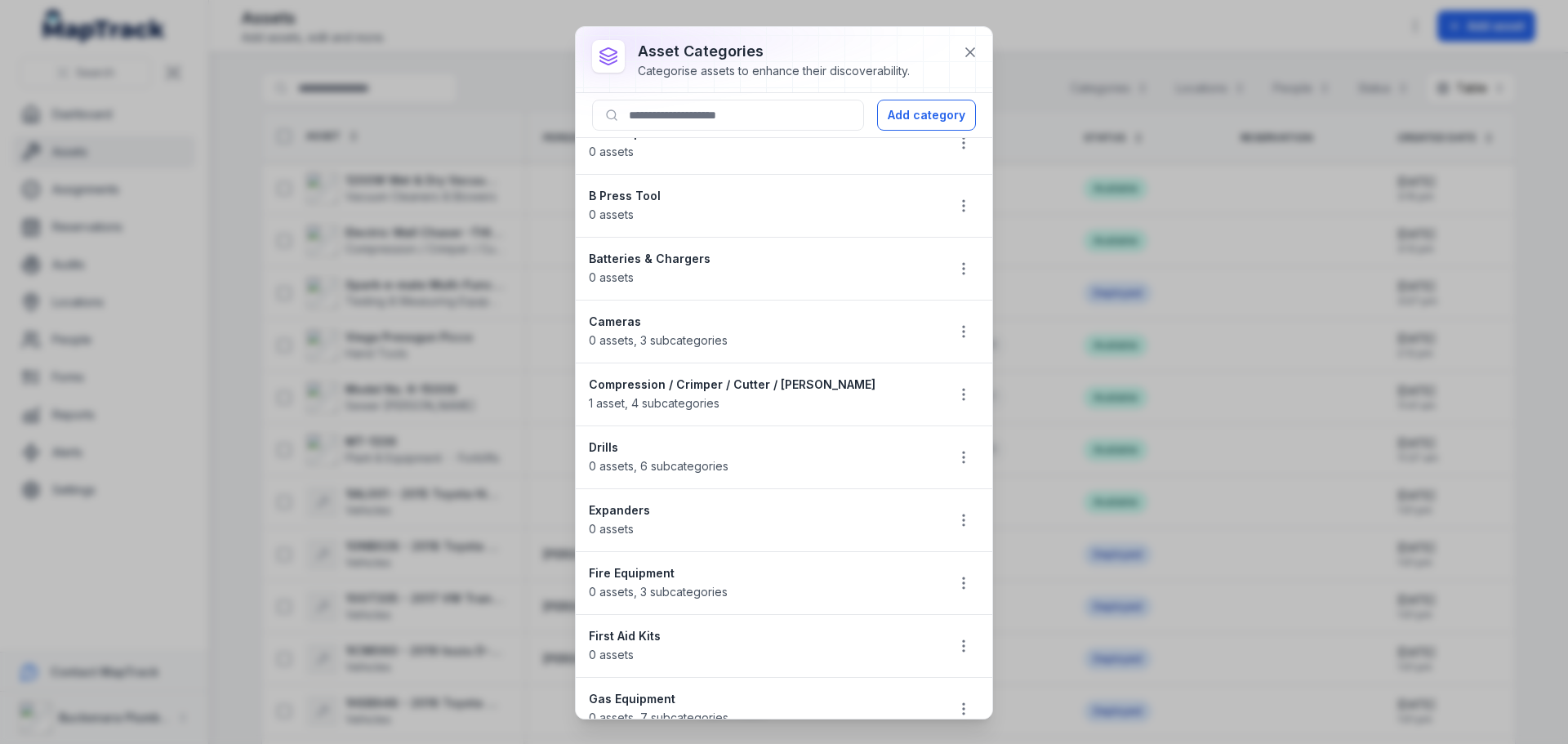
scroll to position [0, 0]
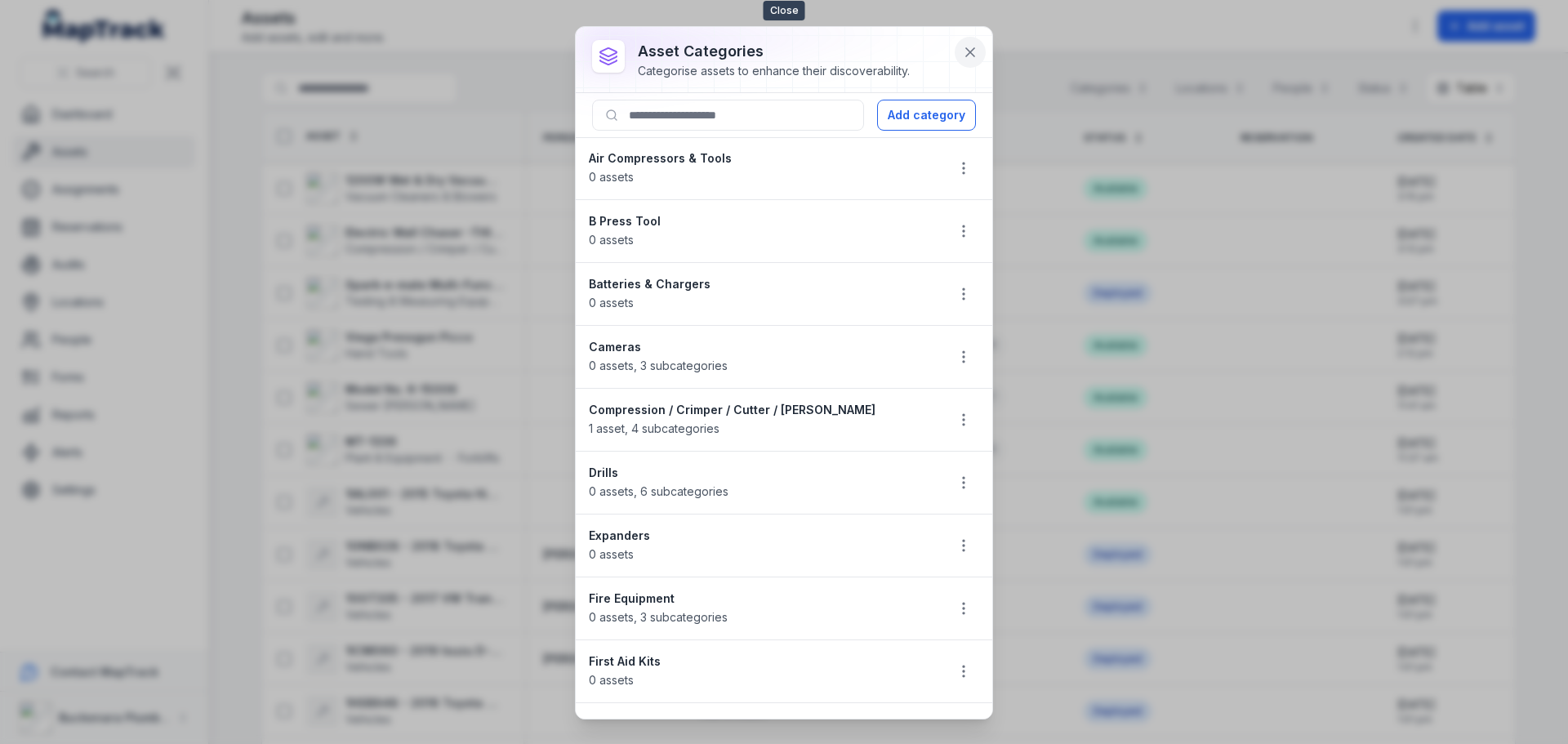
click at [974, 56] on icon at bounding box center [970, 52] width 8 height 8
